Goal: Information Seeking & Learning: Learn about a topic

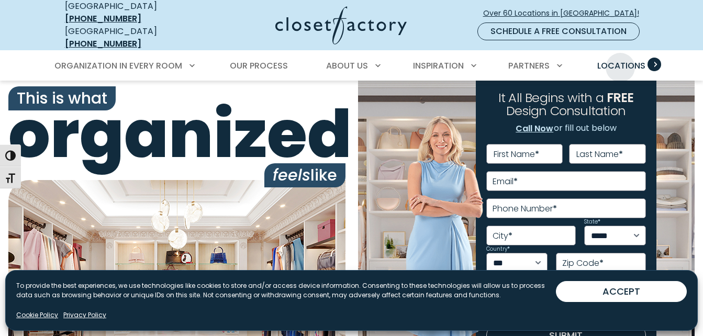
click at [621, 60] on span "Locations" at bounding box center [622, 66] width 48 height 12
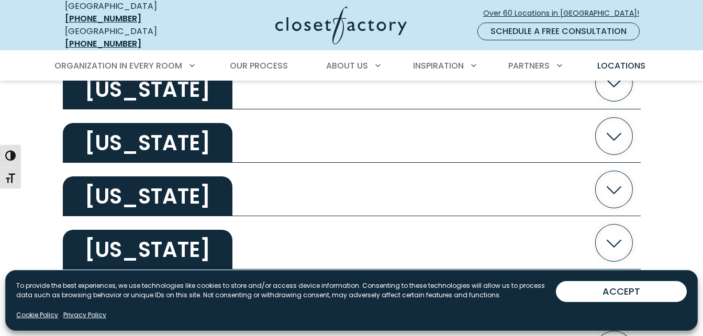
scroll to position [1362, 0]
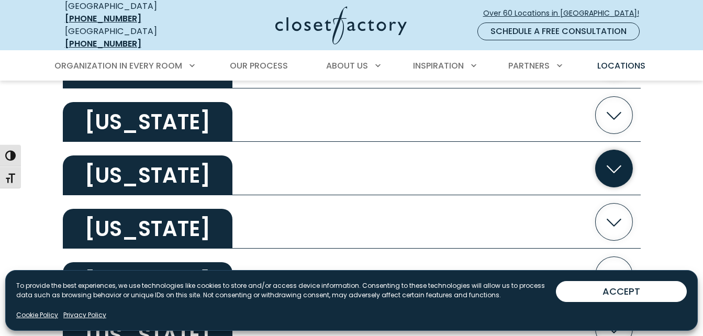
click at [134, 163] on h2 "Nevada" at bounding box center [148, 176] width 170 height 40
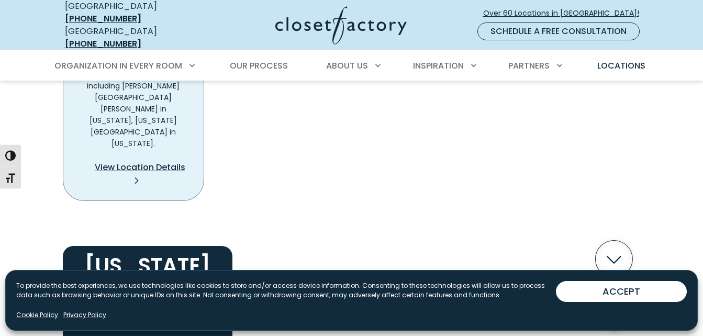
scroll to position [1655, 0]
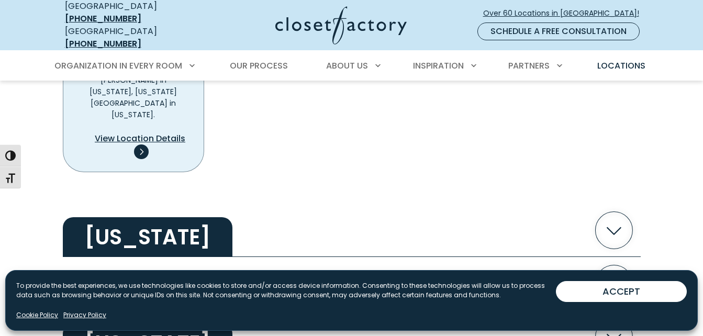
click at [126, 133] on span "View Location Details" at bounding box center [140, 139] width 91 height 13
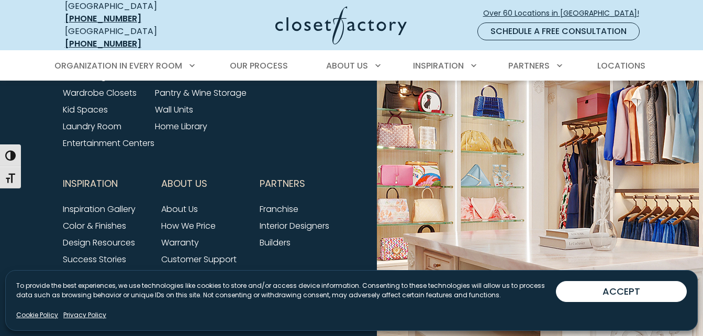
scroll to position [3139, 0]
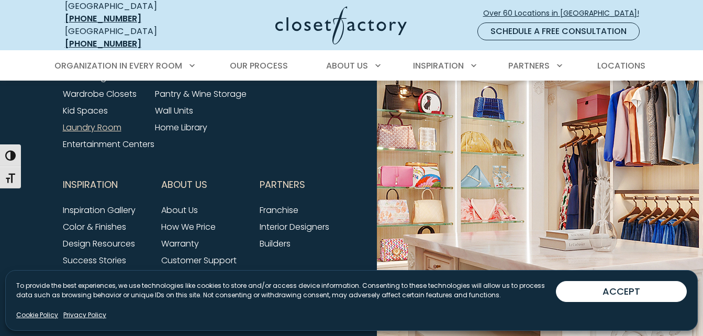
click at [94, 122] on link "Laundry Room" at bounding box center [92, 128] width 59 height 12
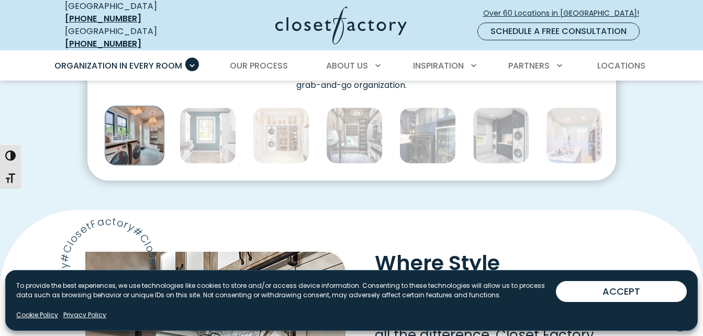
scroll to position [608, 0]
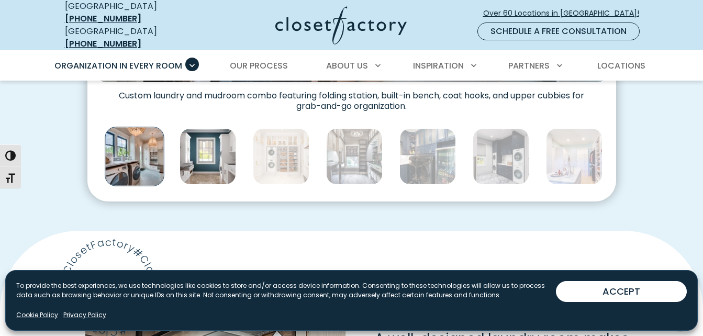
click at [207, 155] on img "Thumbnail Gallery" at bounding box center [208, 156] width 57 height 57
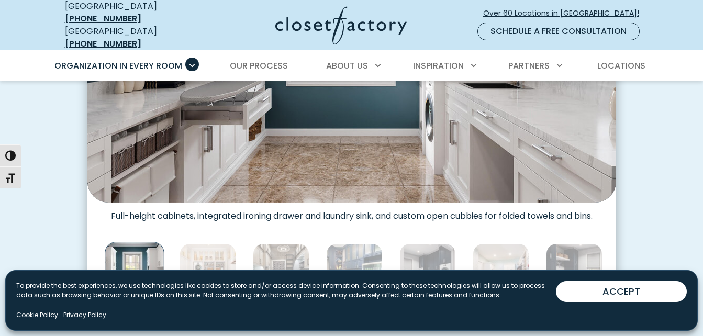
scroll to position [628, 0]
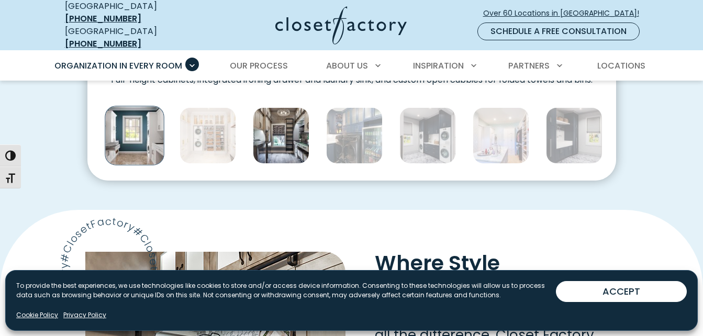
click at [291, 134] on img "Thumbnail Gallery" at bounding box center [281, 135] width 57 height 57
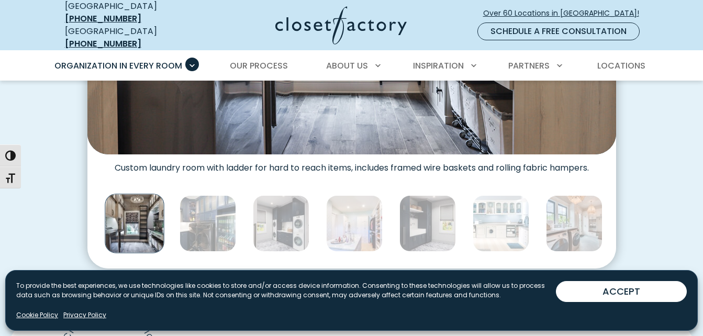
scroll to position [566, 0]
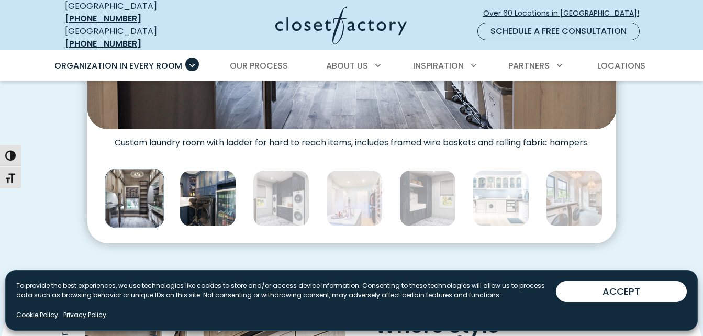
click at [217, 204] on img "Thumbnail Gallery" at bounding box center [208, 198] width 57 height 57
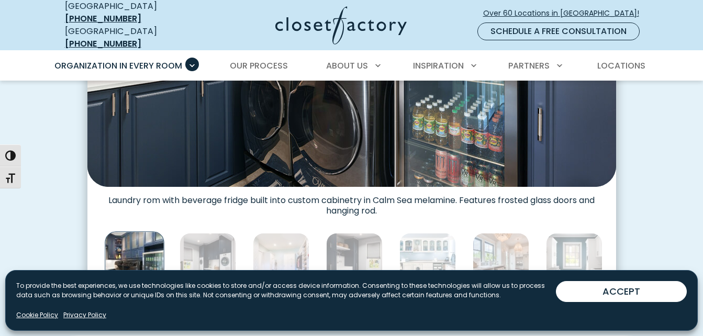
scroll to position [524, 0]
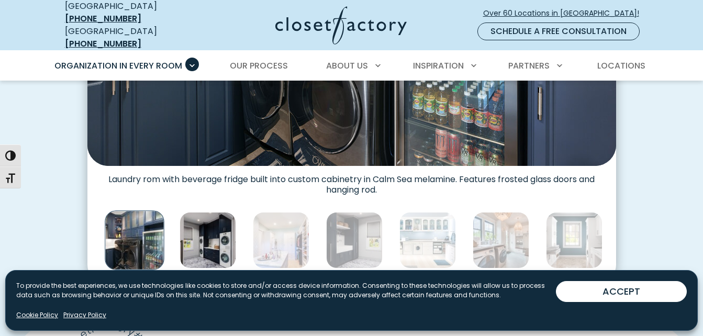
click at [219, 246] on img "Thumbnail Gallery" at bounding box center [208, 240] width 57 height 57
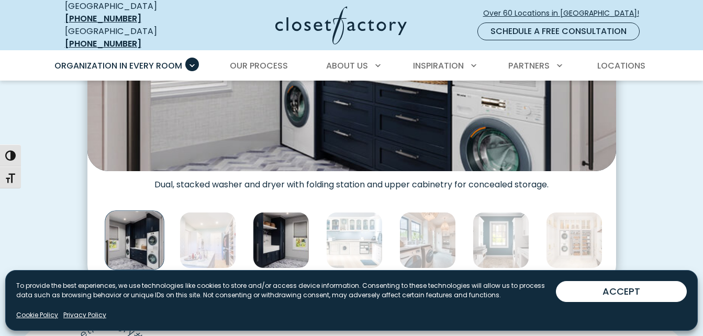
click at [275, 240] on img "Thumbnail Gallery" at bounding box center [281, 240] width 57 height 57
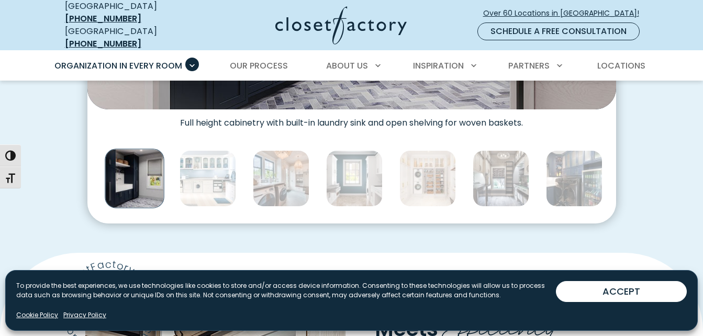
scroll to position [587, 0]
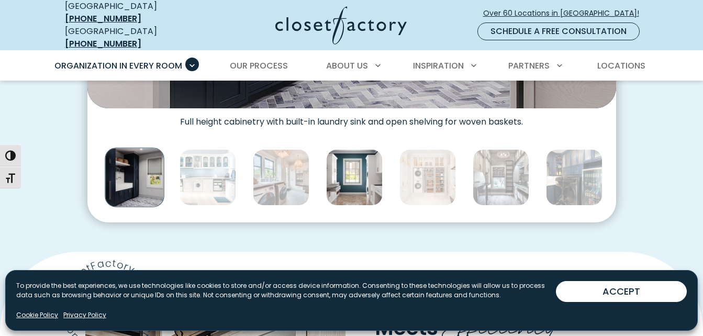
click at [359, 177] on img "Thumbnail Gallery" at bounding box center [354, 177] width 57 height 57
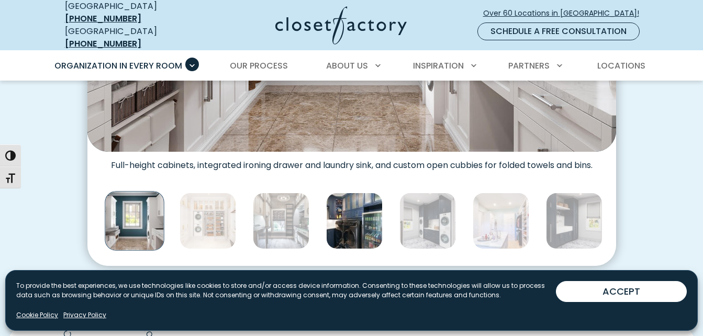
scroll to position [545, 0]
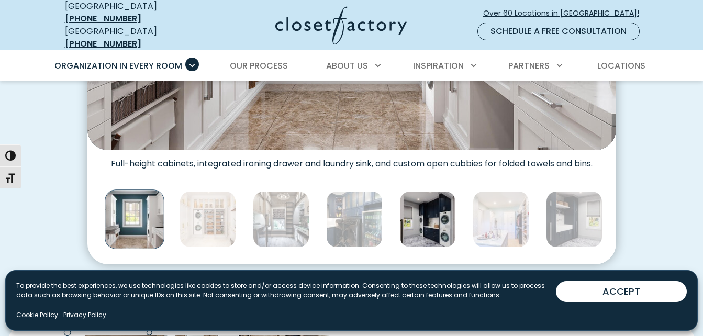
click at [419, 216] on img "Thumbnail Gallery" at bounding box center [428, 219] width 57 height 57
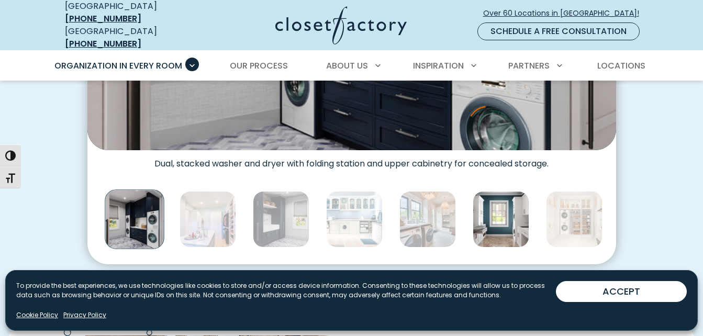
click at [513, 219] on img "Thumbnail Gallery" at bounding box center [501, 219] width 57 height 57
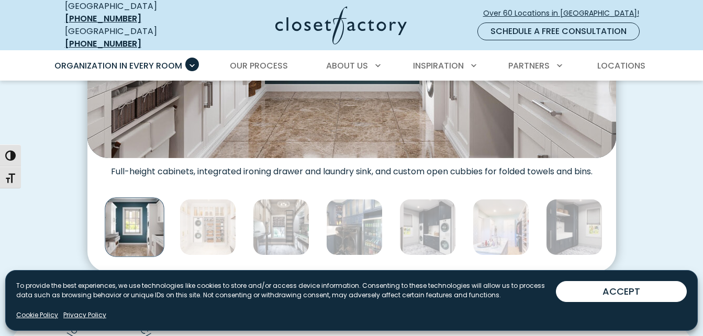
scroll to position [566, 0]
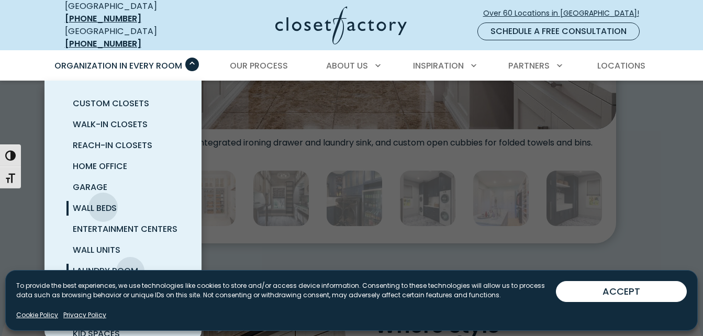
click at [103, 202] on span "Wall Beds" at bounding box center [95, 208] width 44 height 12
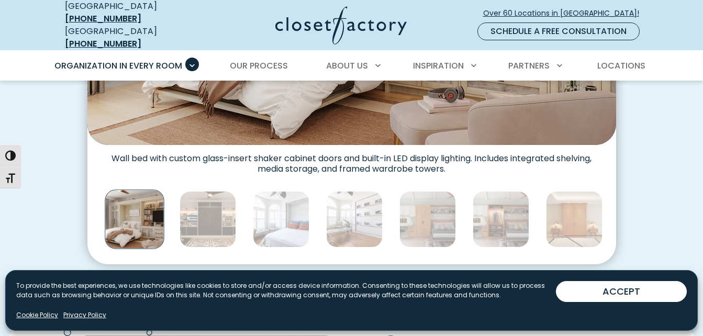
scroll to position [566, 0]
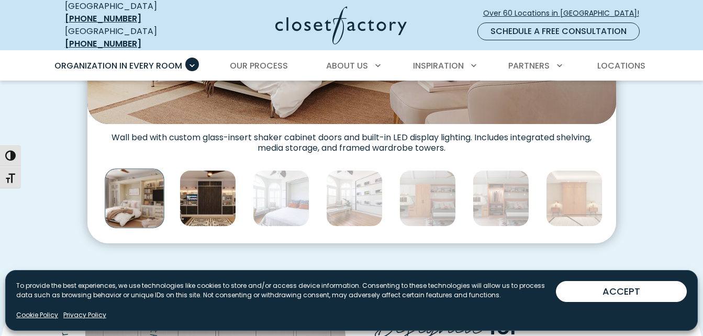
click at [207, 196] on img "Thumbnail Gallery" at bounding box center [208, 198] width 57 height 57
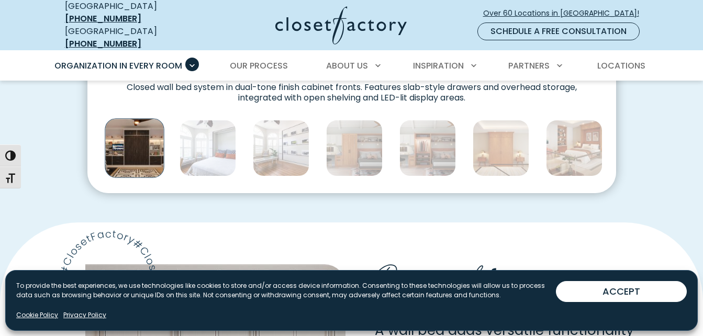
scroll to position [628, 0]
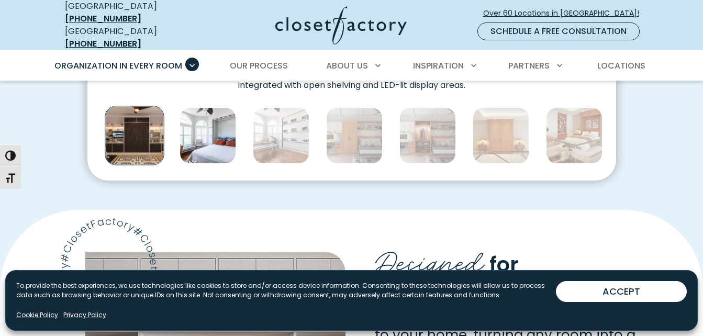
click at [224, 136] on img "Thumbnail Gallery" at bounding box center [208, 135] width 57 height 57
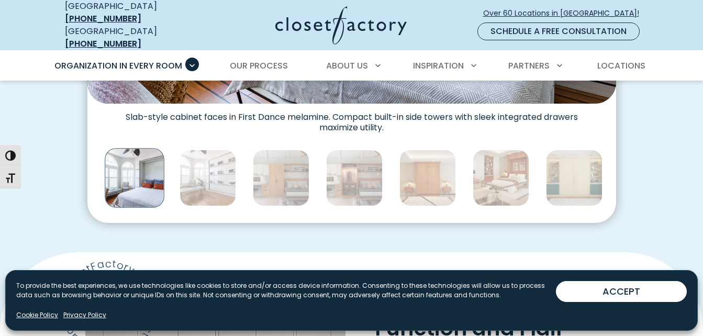
scroll to position [608, 0]
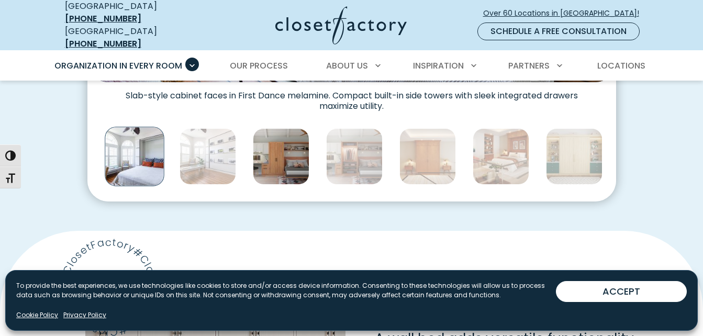
click at [288, 151] on img "Thumbnail Gallery" at bounding box center [281, 156] width 57 height 57
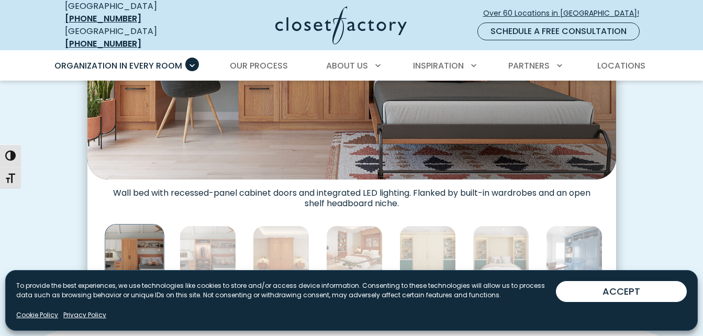
scroll to position [524, 0]
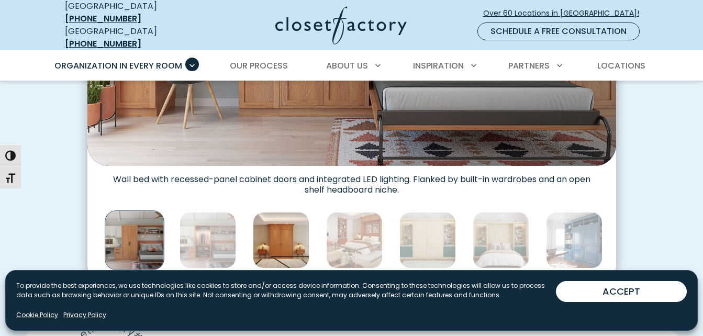
click at [286, 241] on img "Thumbnail Gallery" at bounding box center [281, 240] width 57 height 57
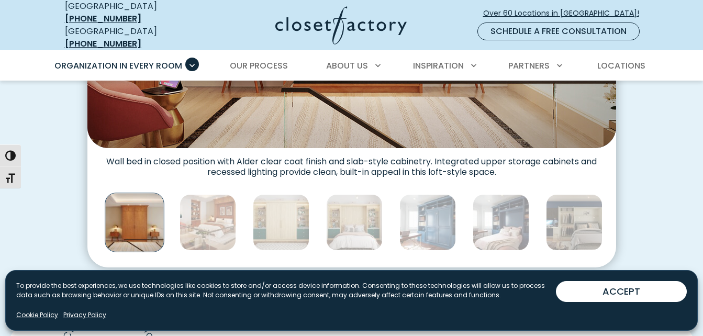
scroll to position [545, 0]
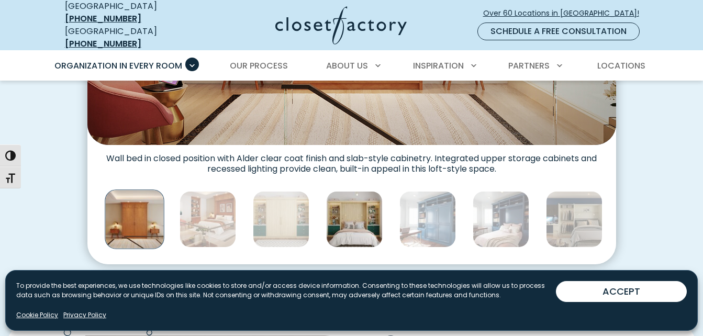
click at [358, 228] on img "Thumbnail Gallery" at bounding box center [354, 219] width 57 height 57
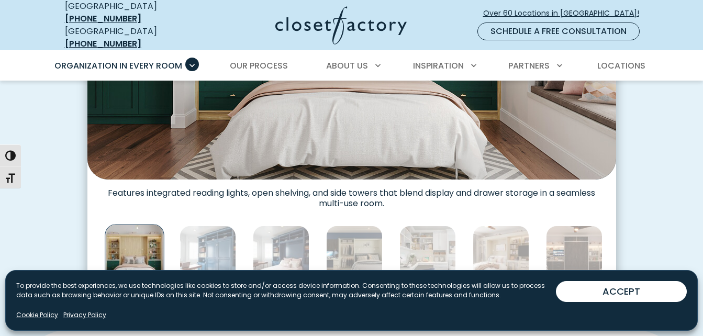
scroll to position [524, 0]
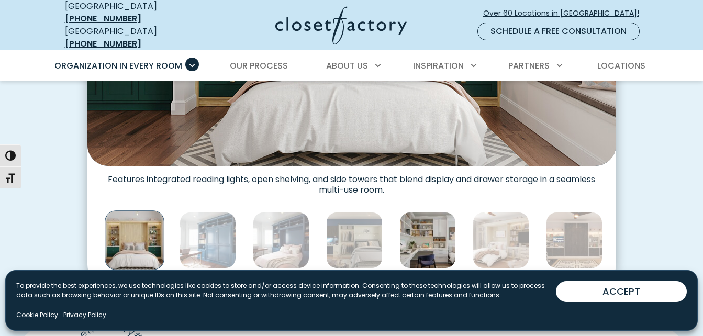
click at [433, 236] on img "Thumbnail Gallery" at bounding box center [428, 240] width 57 height 57
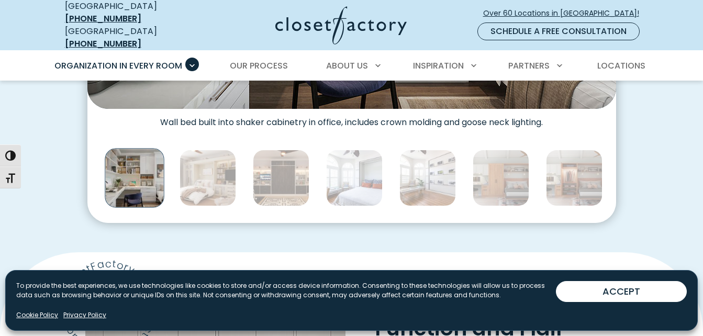
scroll to position [587, 0]
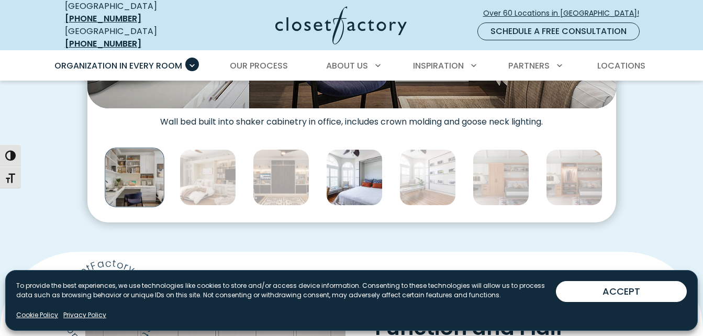
click at [369, 174] on img "Thumbnail Gallery" at bounding box center [354, 177] width 57 height 57
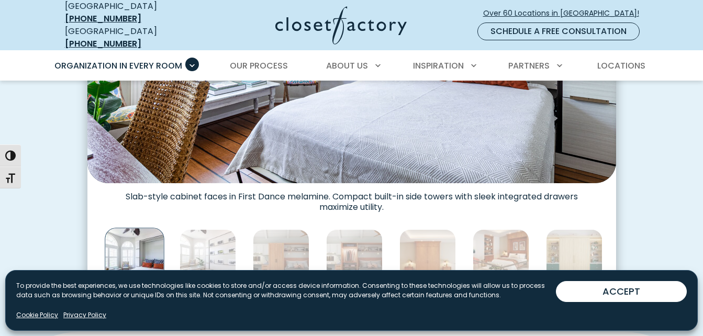
scroll to position [545, 0]
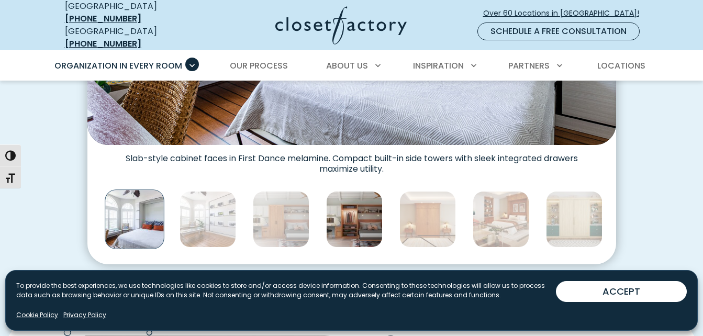
click at [371, 225] on img "Thumbnail Gallery" at bounding box center [354, 219] width 57 height 57
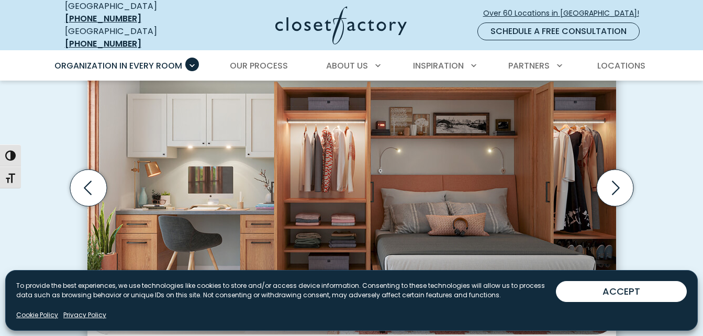
scroll to position [503, 0]
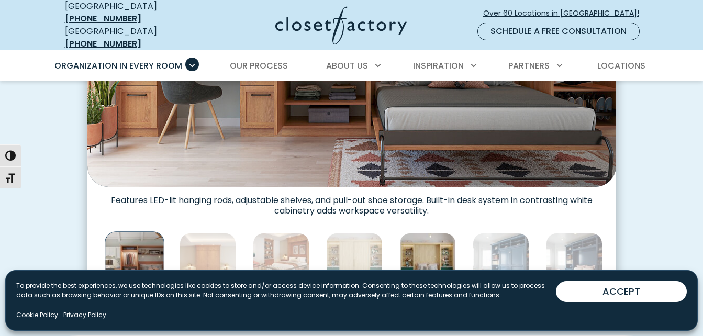
click at [432, 255] on img "Thumbnail Gallery" at bounding box center [428, 261] width 57 height 57
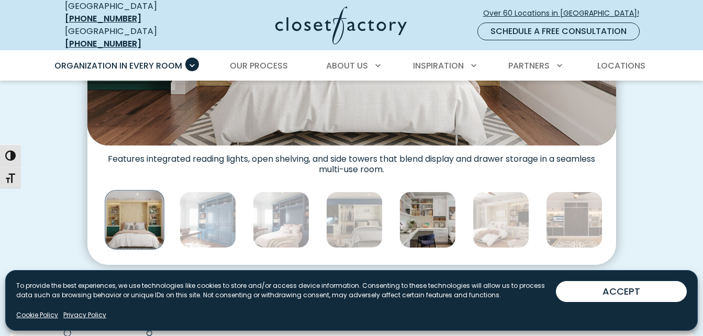
scroll to position [587, 0]
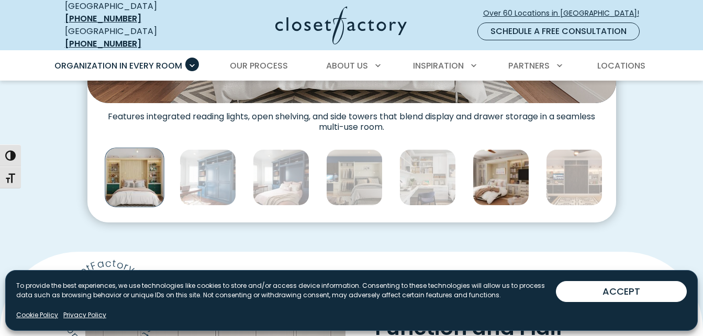
click at [507, 178] on img "Thumbnail Gallery" at bounding box center [501, 177] width 57 height 57
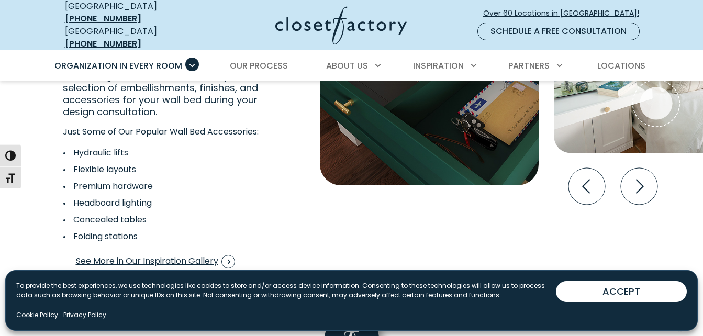
scroll to position [2011, 0]
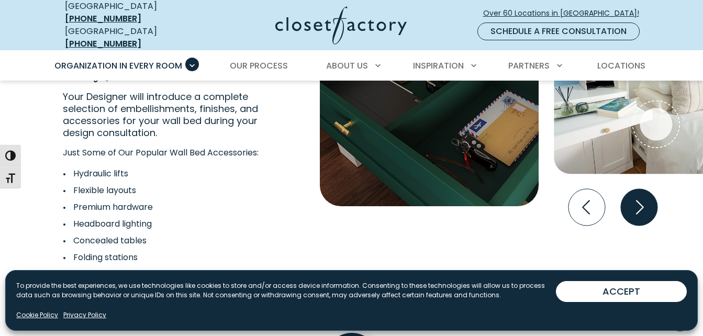
click at [638, 205] on icon "Next slide" at bounding box center [640, 208] width 8 height 14
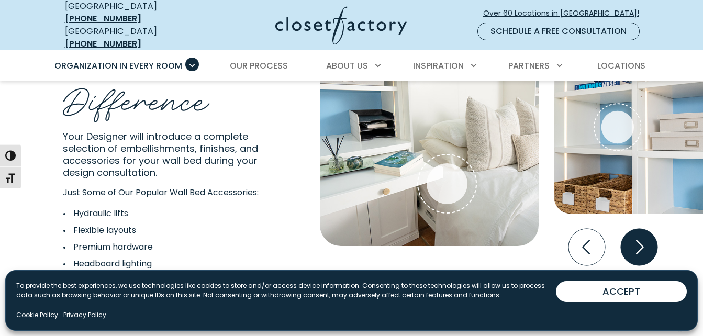
scroll to position [1969, 0]
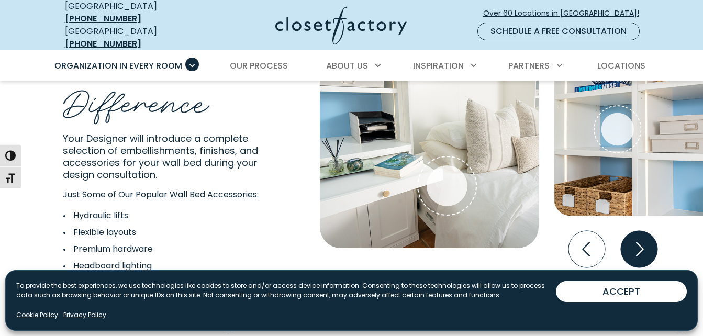
click at [649, 257] on icon "Next slide" at bounding box center [639, 249] width 37 height 37
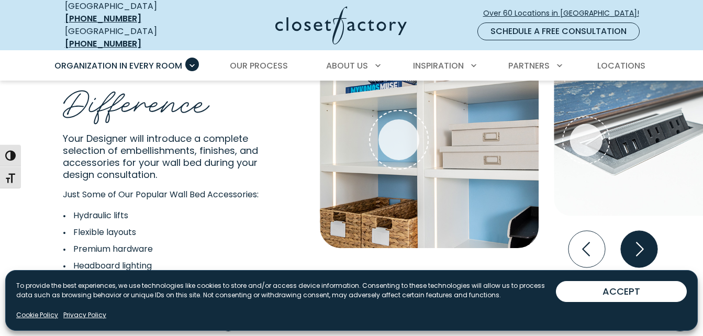
click at [649, 257] on icon "Next slide" at bounding box center [639, 249] width 37 height 37
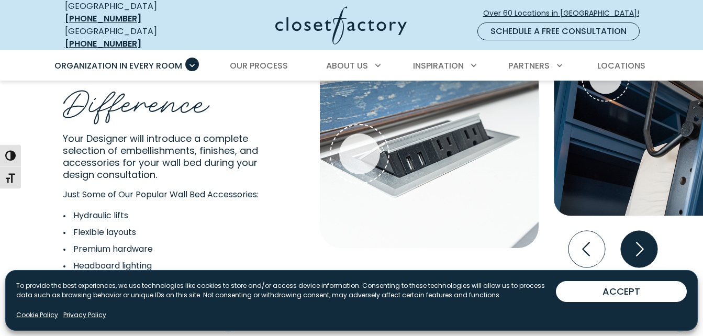
click at [649, 257] on icon "Next slide" at bounding box center [639, 249] width 37 height 37
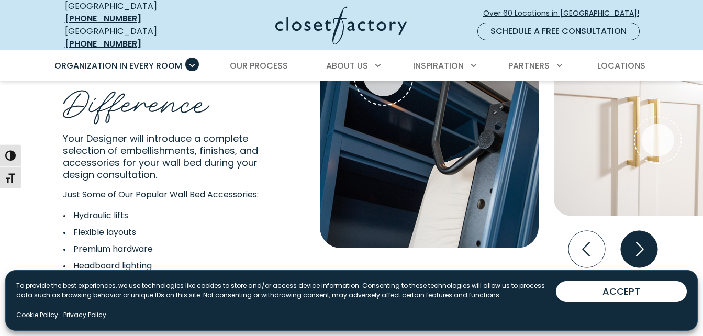
click at [649, 257] on icon "Next slide" at bounding box center [639, 249] width 37 height 37
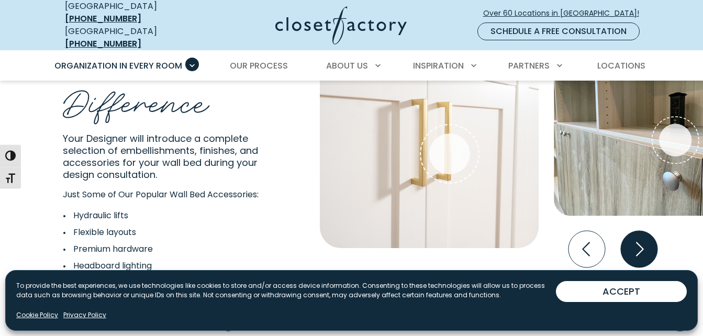
click at [649, 257] on icon "Next slide" at bounding box center [639, 249] width 37 height 37
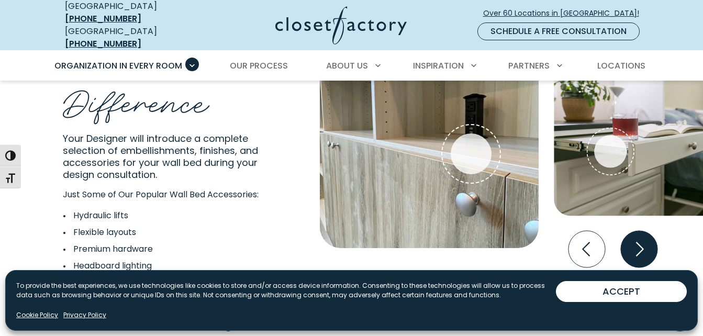
click at [649, 257] on icon "Next slide" at bounding box center [639, 249] width 37 height 37
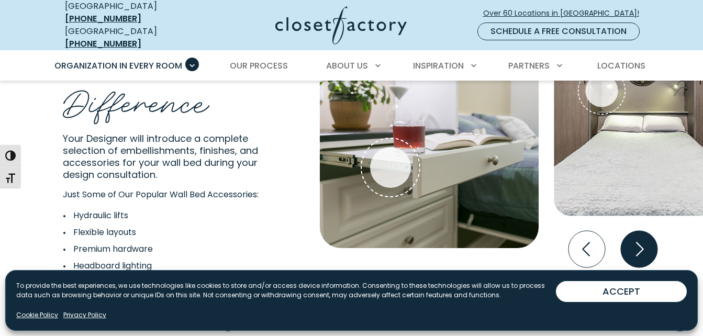
click at [649, 257] on icon "Next slide" at bounding box center [639, 249] width 37 height 37
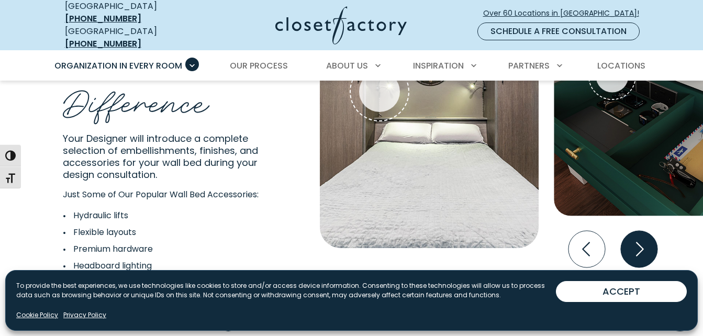
click at [649, 257] on icon "Next slide" at bounding box center [639, 249] width 37 height 37
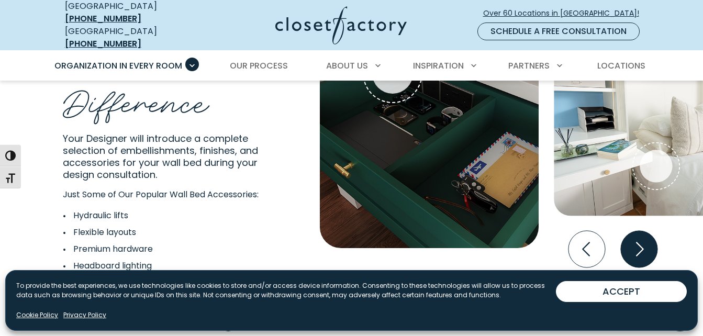
click at [649, 257] on icon "Next slide" at bounding box center [639, 249] width 37 height 37
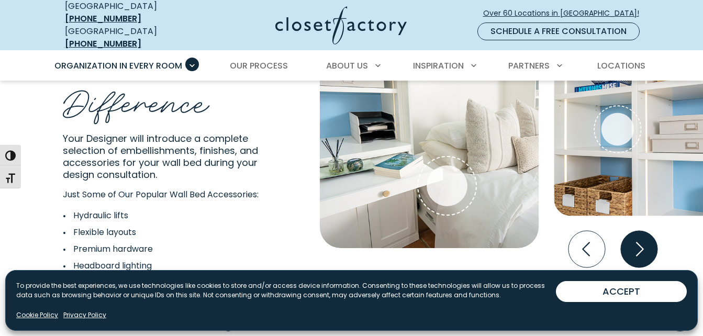
click at [649, 257] on icon "Next slide" at bounding box center [639, 249] width 37 height 37
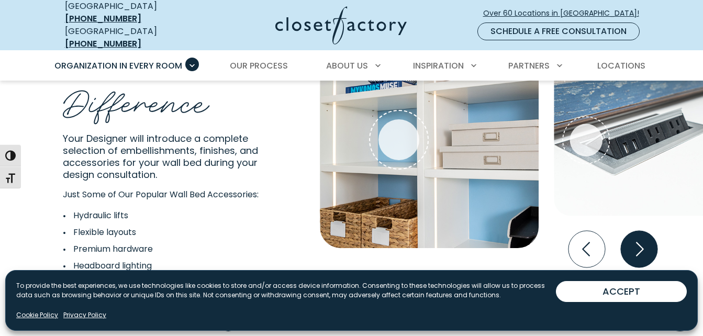
click at [649, 257] on icon "Next slide" at bounding box center [639, 249] width 37 height 37
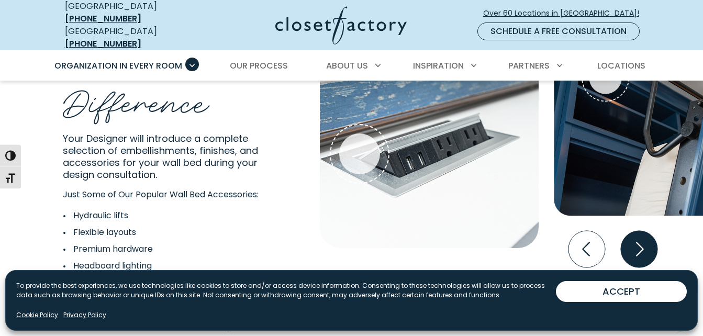
click at [649, 257] on icon "Next slide" at bounding box center [639, 249] width 37 height 37
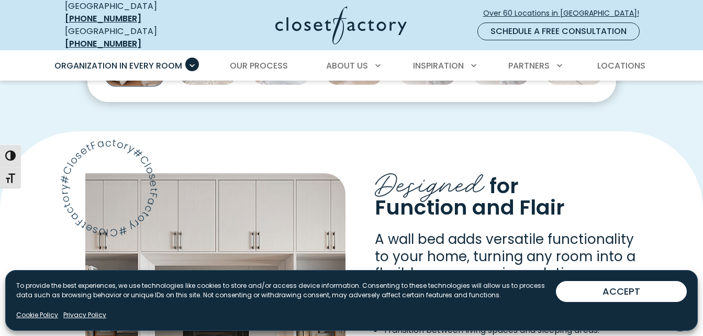
scroll to position [662, 0]
